Goal: Check status: Check status

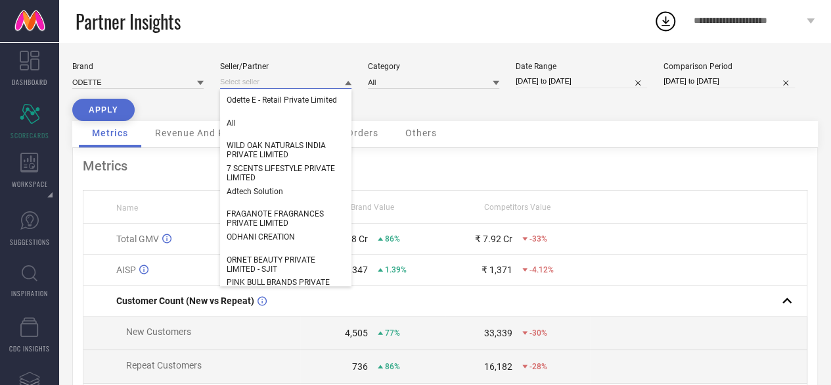
click at [281, 86] on input at bounding box center [285, 82] width 131 height 14
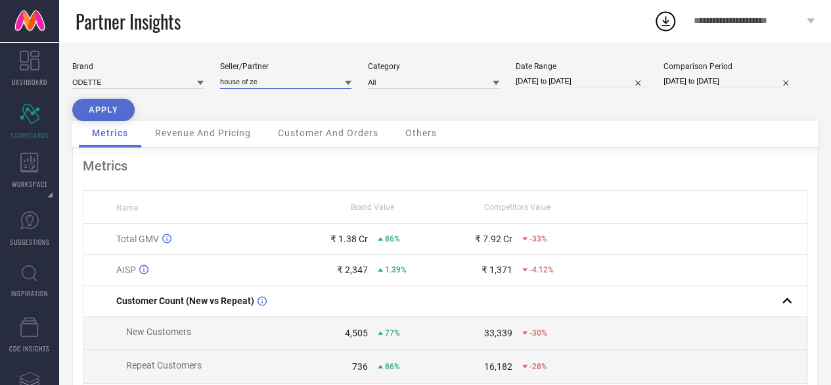
type input "house of ze"
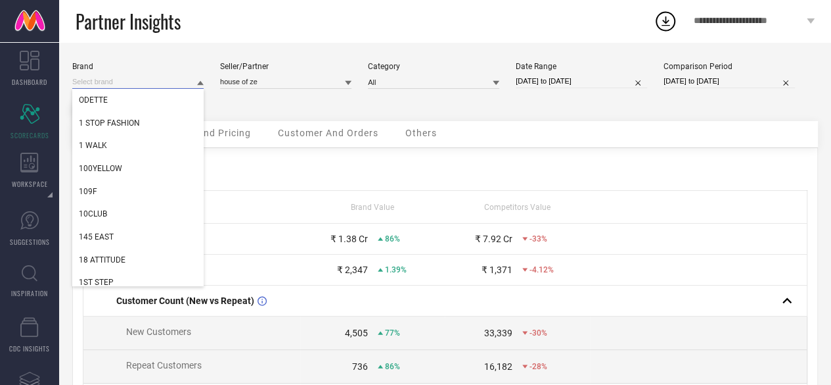
click at [192, 81] on input at bounding box center [137, 82] width 131 height 14
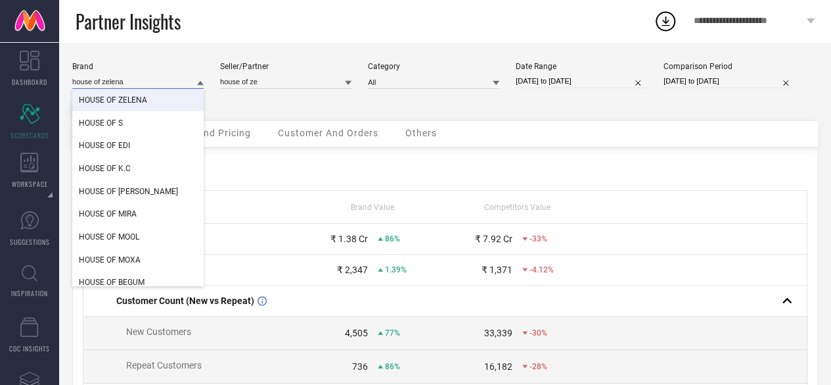
type input "house of zelena"
click at [151, 102] on div "HOUSE OF ZELENA" at bounding box center [137, 100] width 131 height 22
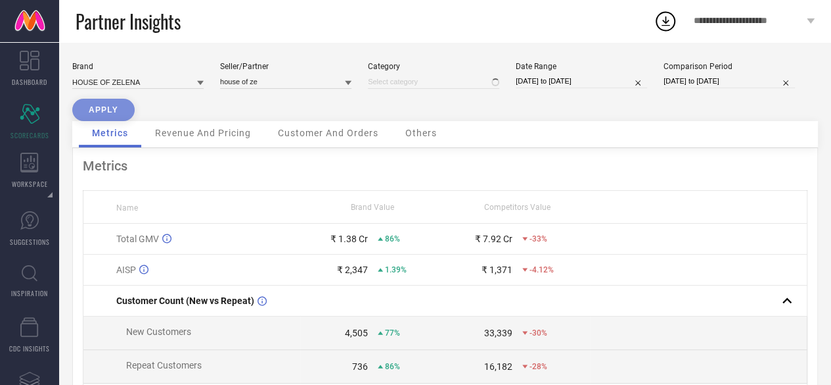
type input "All"
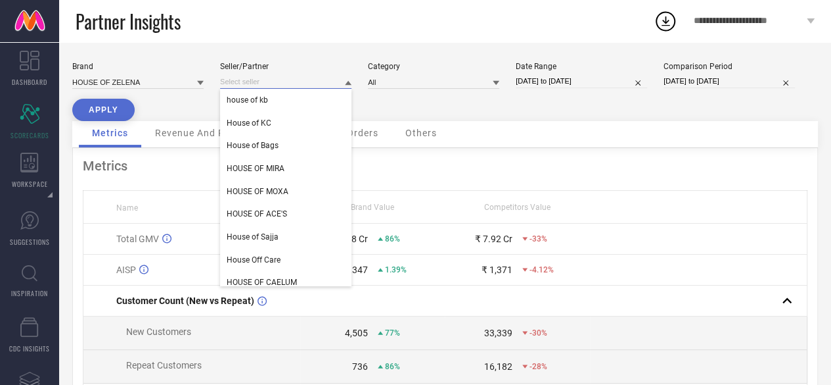
click at [259, 80] on input at bounding box center [285, 82] width 131 height 14
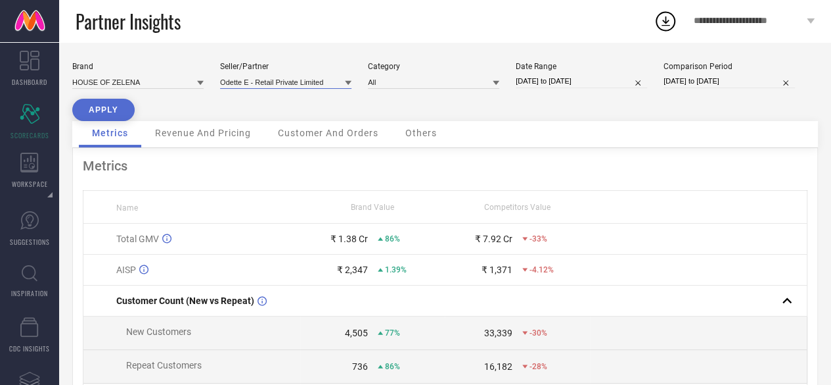
click at [294, 83] on input at bounding box center [285, 82] width 131 height 14
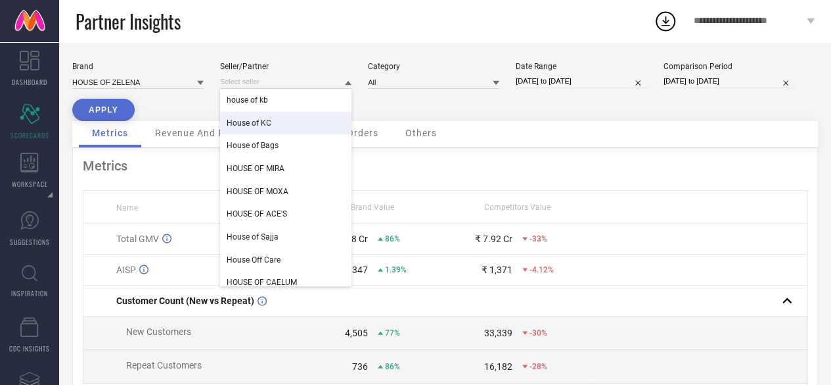
click at [432, 110] on div "Brand HOUSE OF [PERSON_NAME]/Partner house of kb House of KC House of Bags HOUS…" at bounding box center [445, 91] width 746 height 59
click at [330, 78] on input at bounding box center [285, 82] width 131 height 14
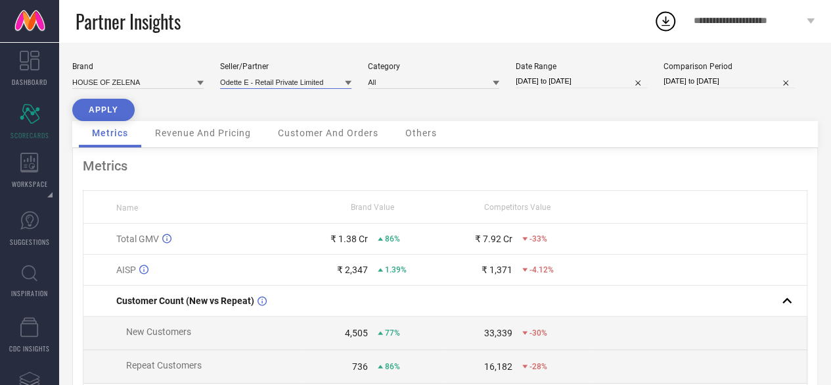
paste input "GOOD FOLKS FASHION PRIVATE LIMITED"
type input "GOOD FOLKS FASHION PRIVATE LIMITED"
click at [384, 112] on div "Brand HOUSE OF [PERSON_NAME]/Partner GOOD FOLKS FASHION PRIVATE LIMITED Categor…" at bounding box center [445, 91] width 746 height 59
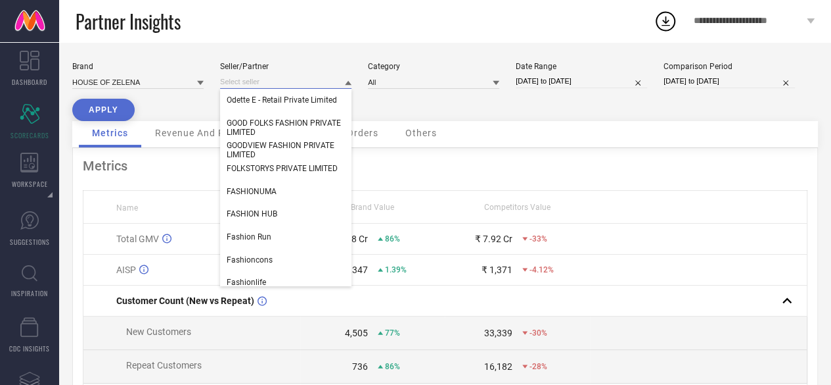
click at [310, 85] on input at bounding box center [285, 82] width 131 height 14
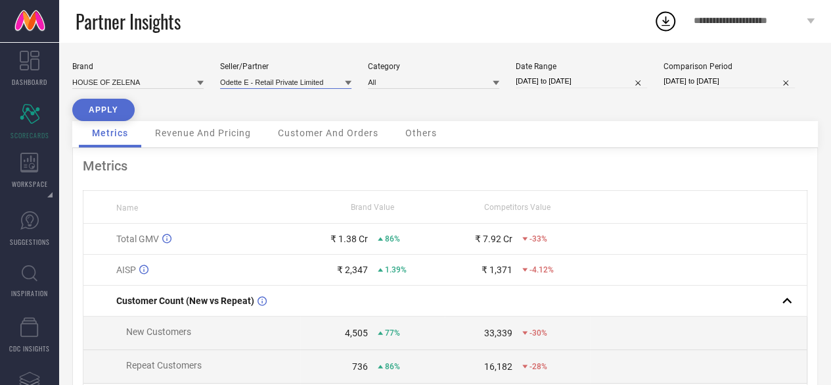
click at [310, 85] on input at bounding box center [285, 82] width 131 height 14
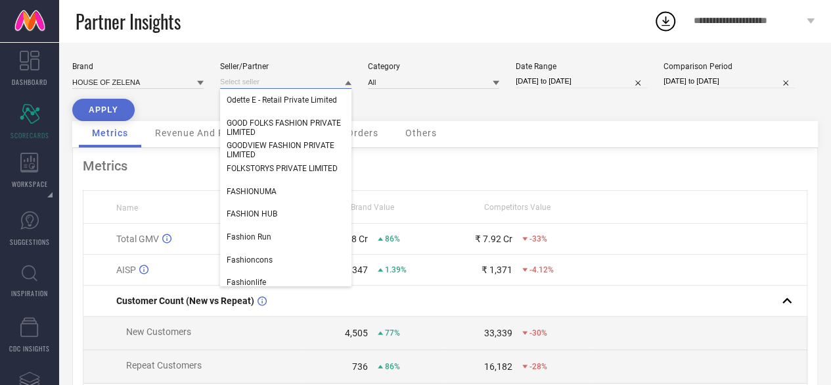
paste input "GOOD FOLKS FASHION PRIVATE LIMITED"
type input "GOOD FOLKS FASHION PRIVATE LIMITED"
click at [298, 132] on span "GOOD FOLKS FASHION PRIVATE LIMITED" at bounding box center [286, 127] width 118 height 18
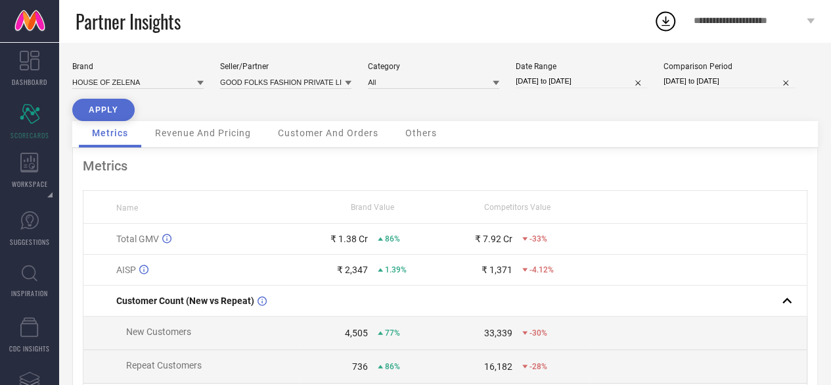
select select "8"
select select "2025"
select select "9"
select select "2025"
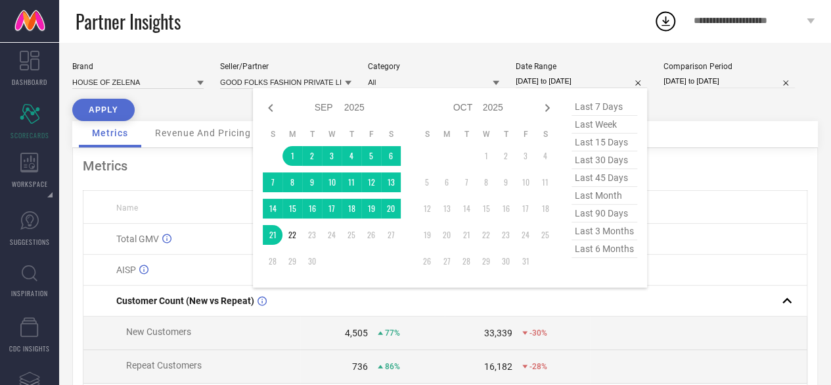
click at [549, 83] on input "[DATE] to [DATE]" at bounding box center [581, 81] width 131 height 14
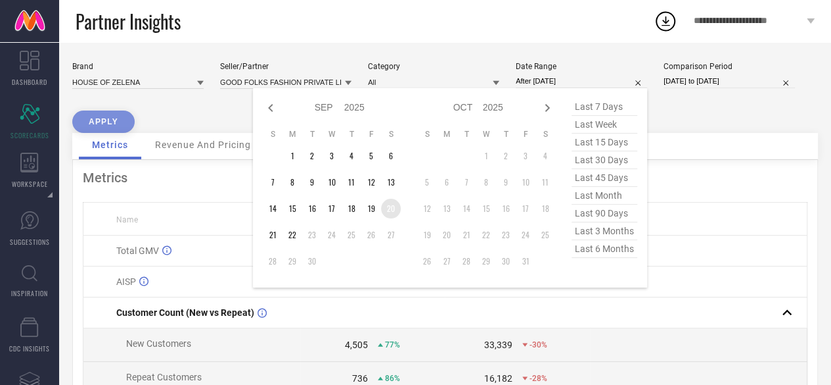
click at [389, 212] on td "20" at bounding box center [391, 209] width 20 height 20
type input "[DATE] to [DATE]"
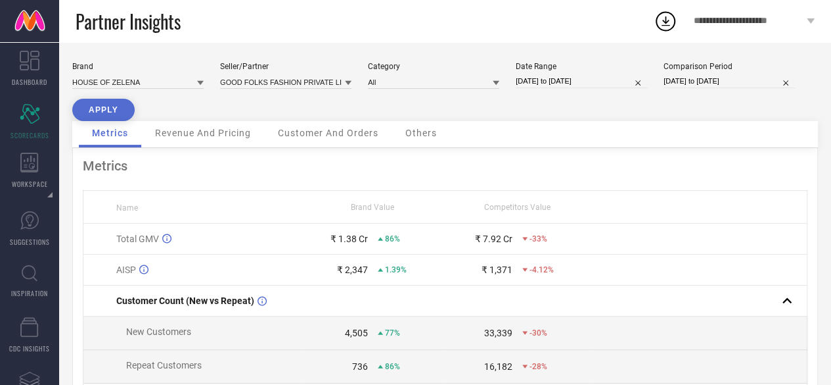
click at [117, 115] on button "APPLY" at bounding box center [103, 110] width 62 height 22
